Goal: Check status: Check status

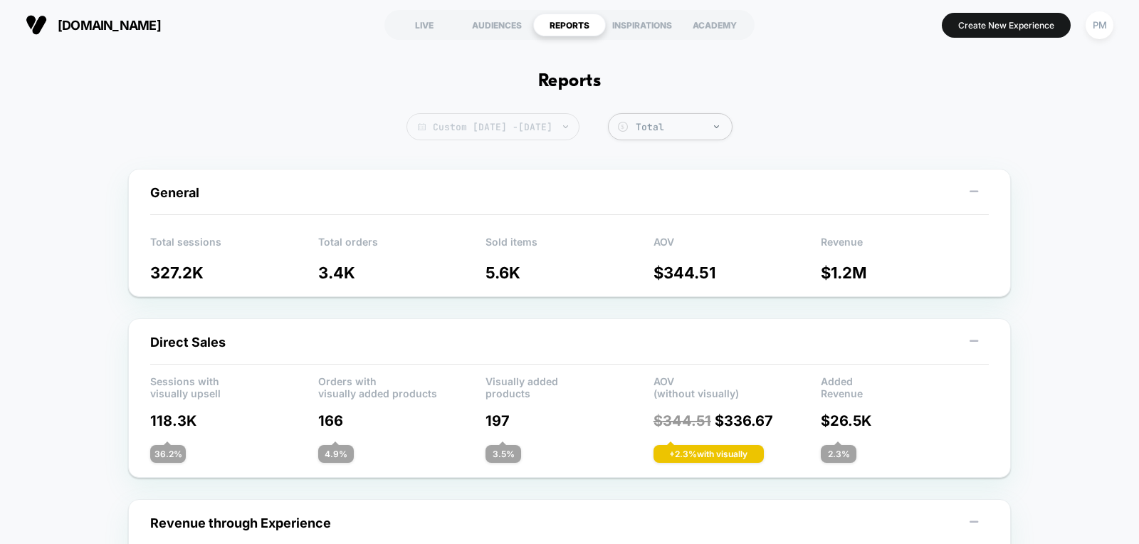
click at [492, 124] on span "Custom Sep 28, 2025 - Oct 4, 2025" at bounding box center [493, 126] width 173 height 27
select select "*"
select select "****"
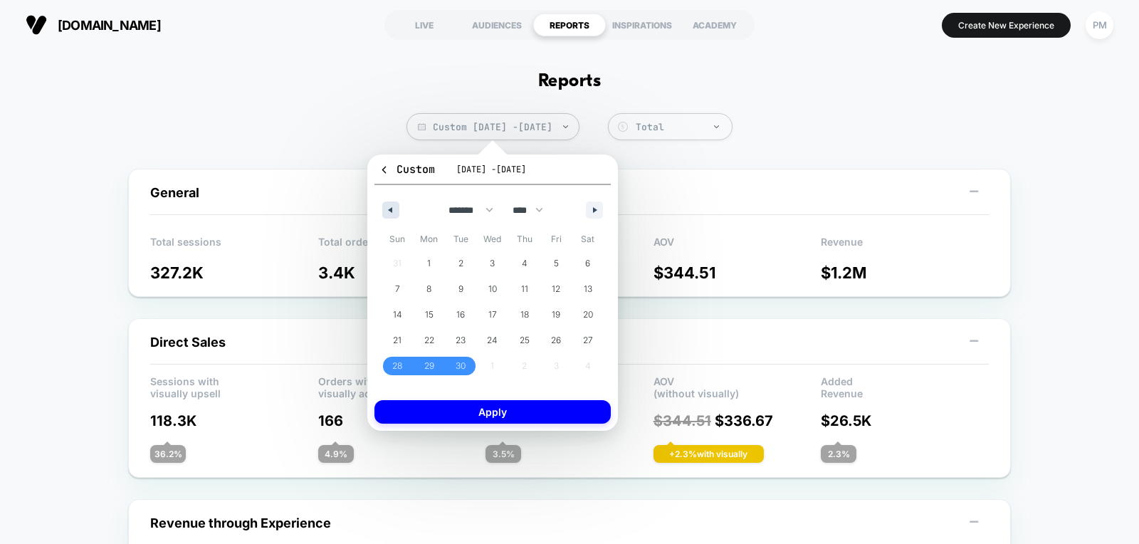
click at [390, 214] on button "button" at bounding box center [390, 210] width 17 height 17
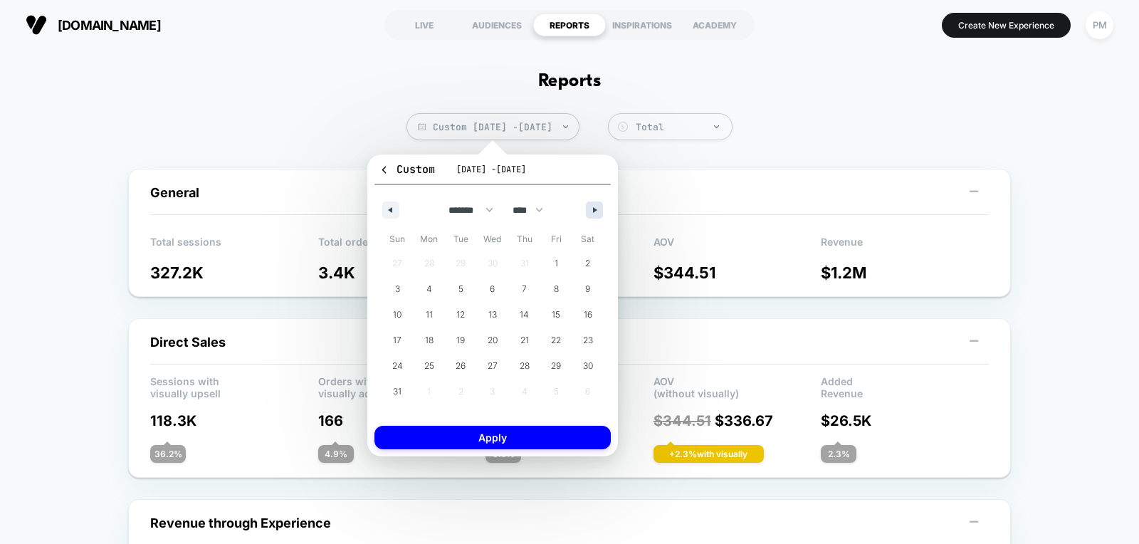
click at [587, 216] on button "button" at bounding box center [594, 210] width 17 height 17
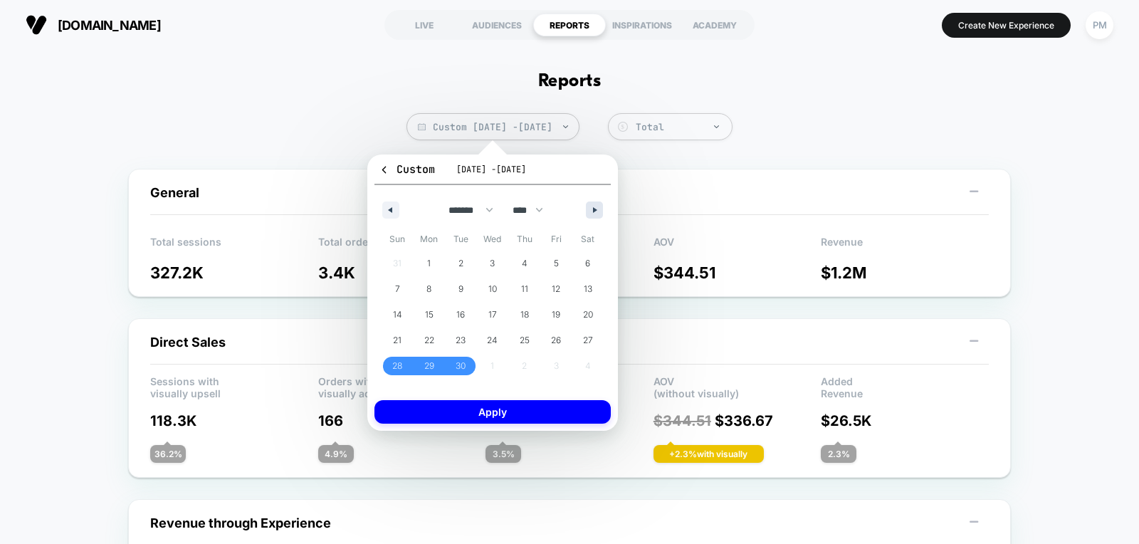
click at [587, 216] on button "button" at bounding box center [594, 210] width 17 height 17
click at [593, 214] on button "button" at bounding box center [594, 210] width 17 height 17
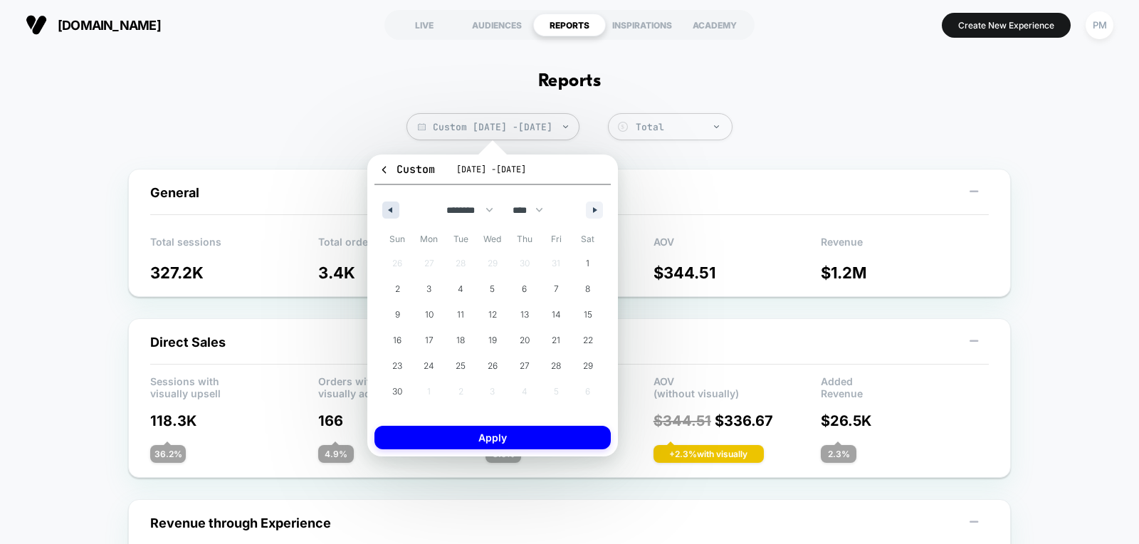
click at [395, 202] on button "button" at bounding box center [390, 210] width 17 height 17
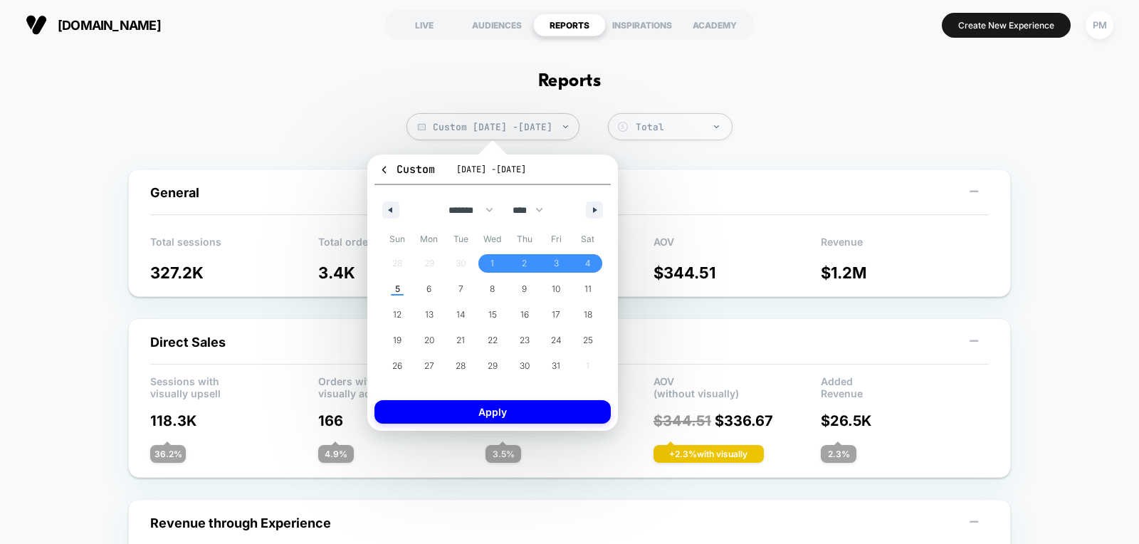
click at [392, 219] on div "******* ******** ***** ***** *** **** **** ****** ********* ******* ******** **…" at bounding box center [493, 206] width 236 height 43
click at [392, 212] on button "button" at bounding box center [390, 210] width 17 height 17
click at [395, 362] on span "28" at bounding box center [397, 366] width 10 height 26
click at [593, 209] on icon "button" at bounding box center [596, 210] width 7 height 6
click at [587, 263] on span "4" at bounding box center [588, 264] width 6 height 26
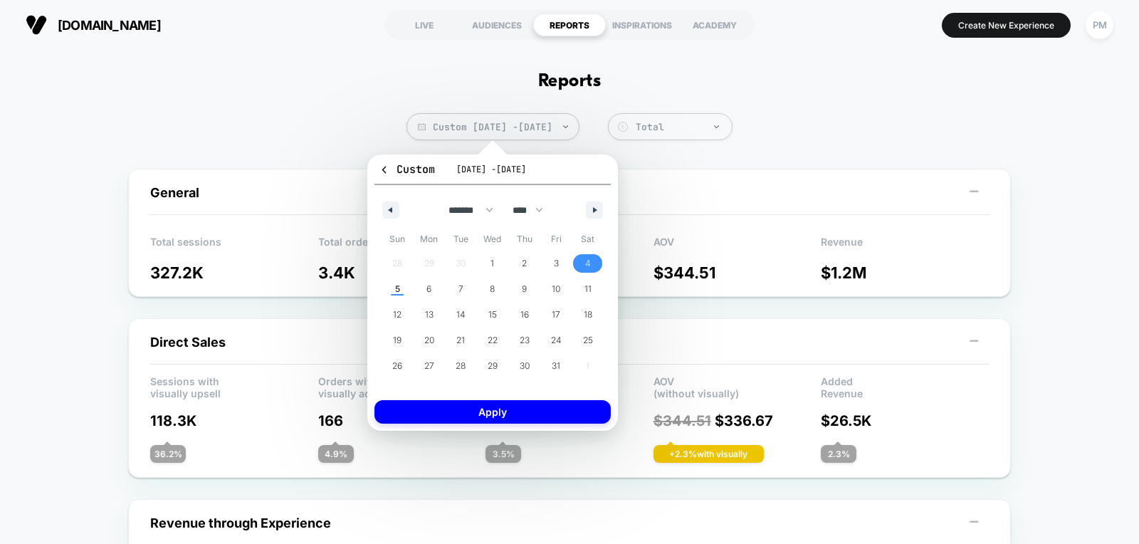
select select "*"
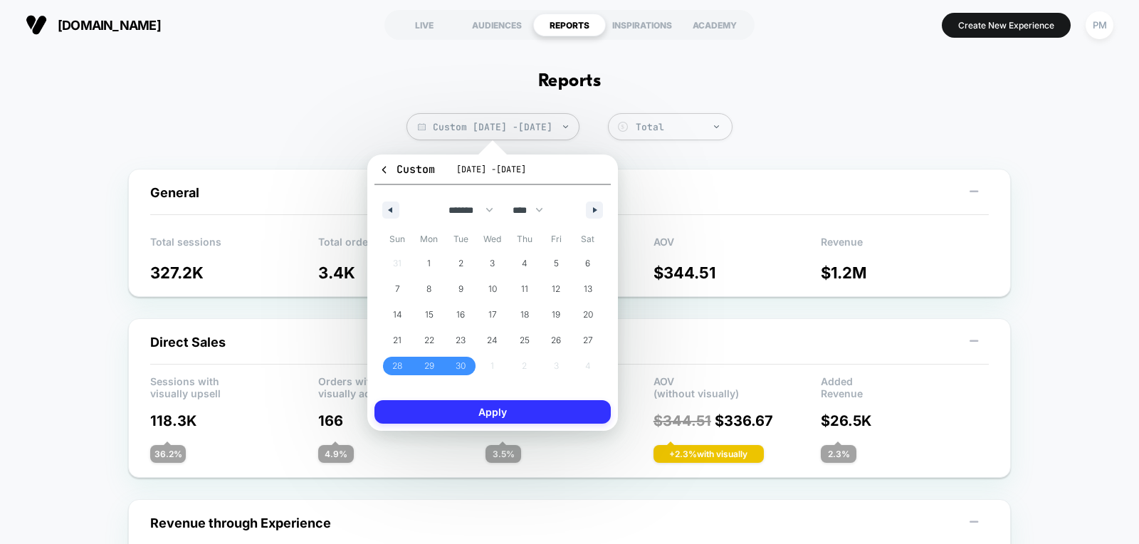
click at [542, 417] on button "Apply" at bounding box center [493, 411] width 236 height 23
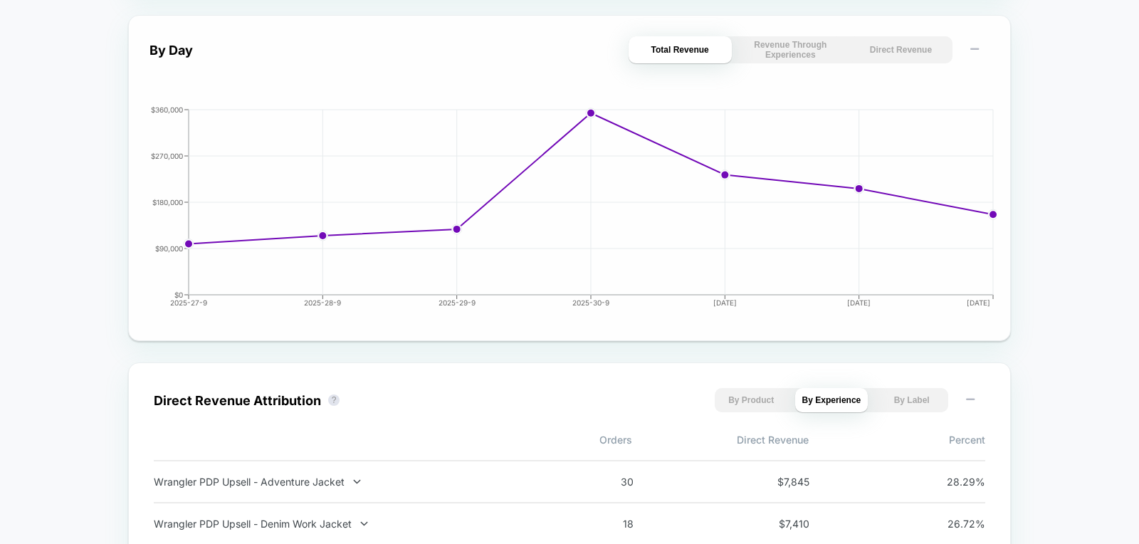
click at [896, 48] on button "Direct Revenue" at bounding box center [900, 49] width 103 height 27
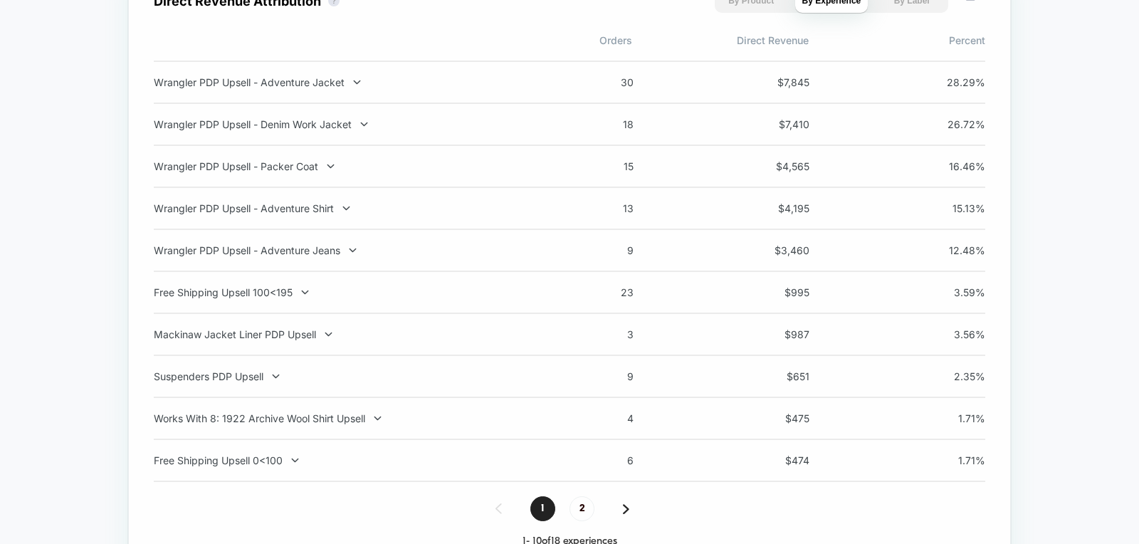
scroll to position [1057, 0]
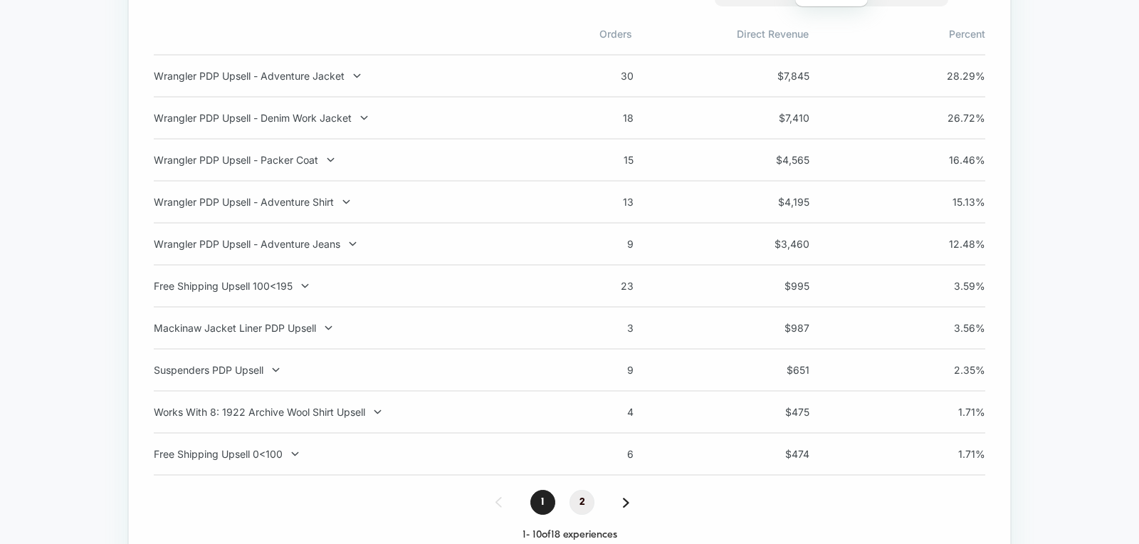
click at [580, 506] on span "2" at bounding box center [582, 502] width 25 height 25
